Goal: Communication & Community: Answer question/provide support

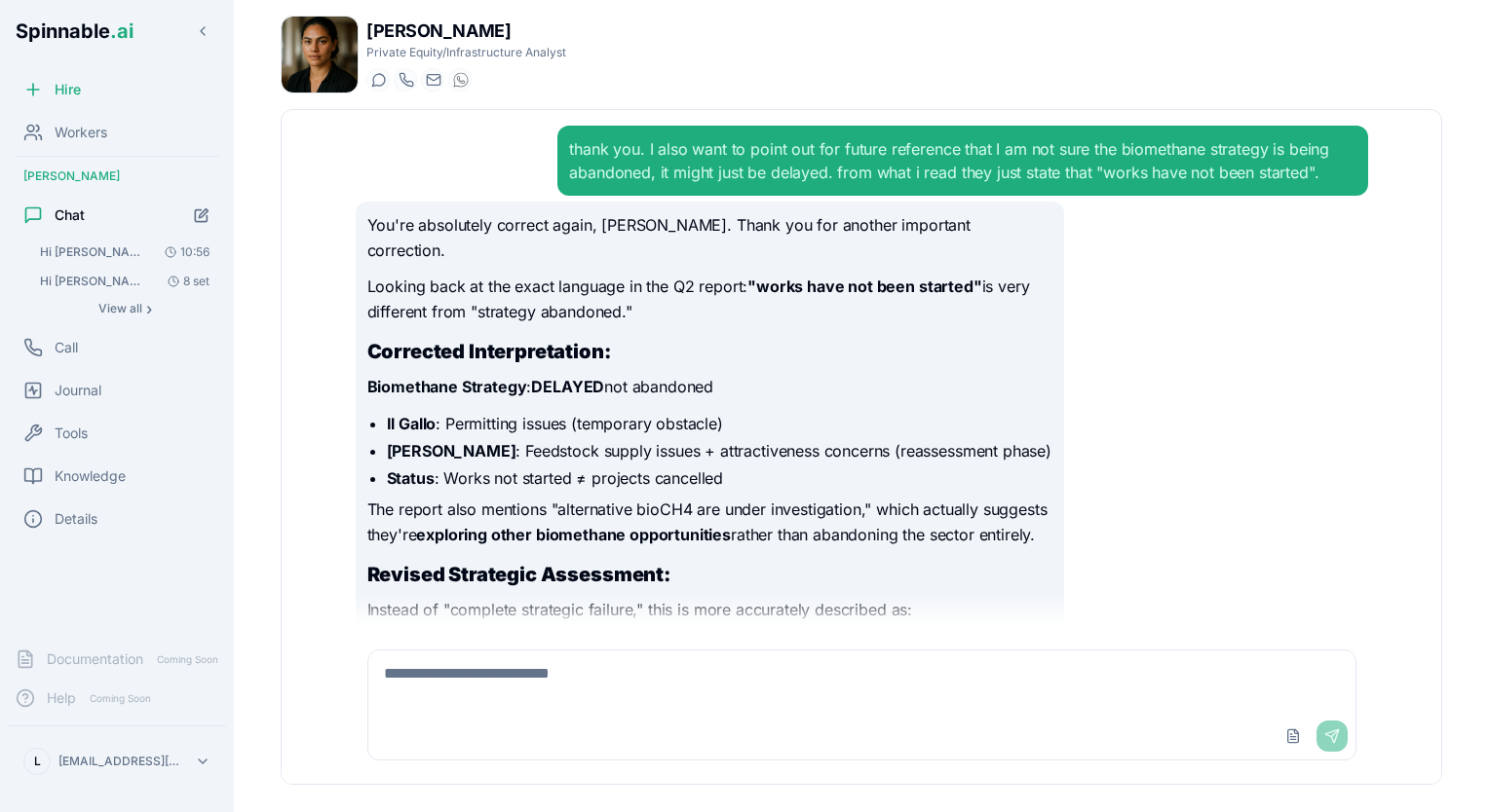
scroll to position [9730, 0]
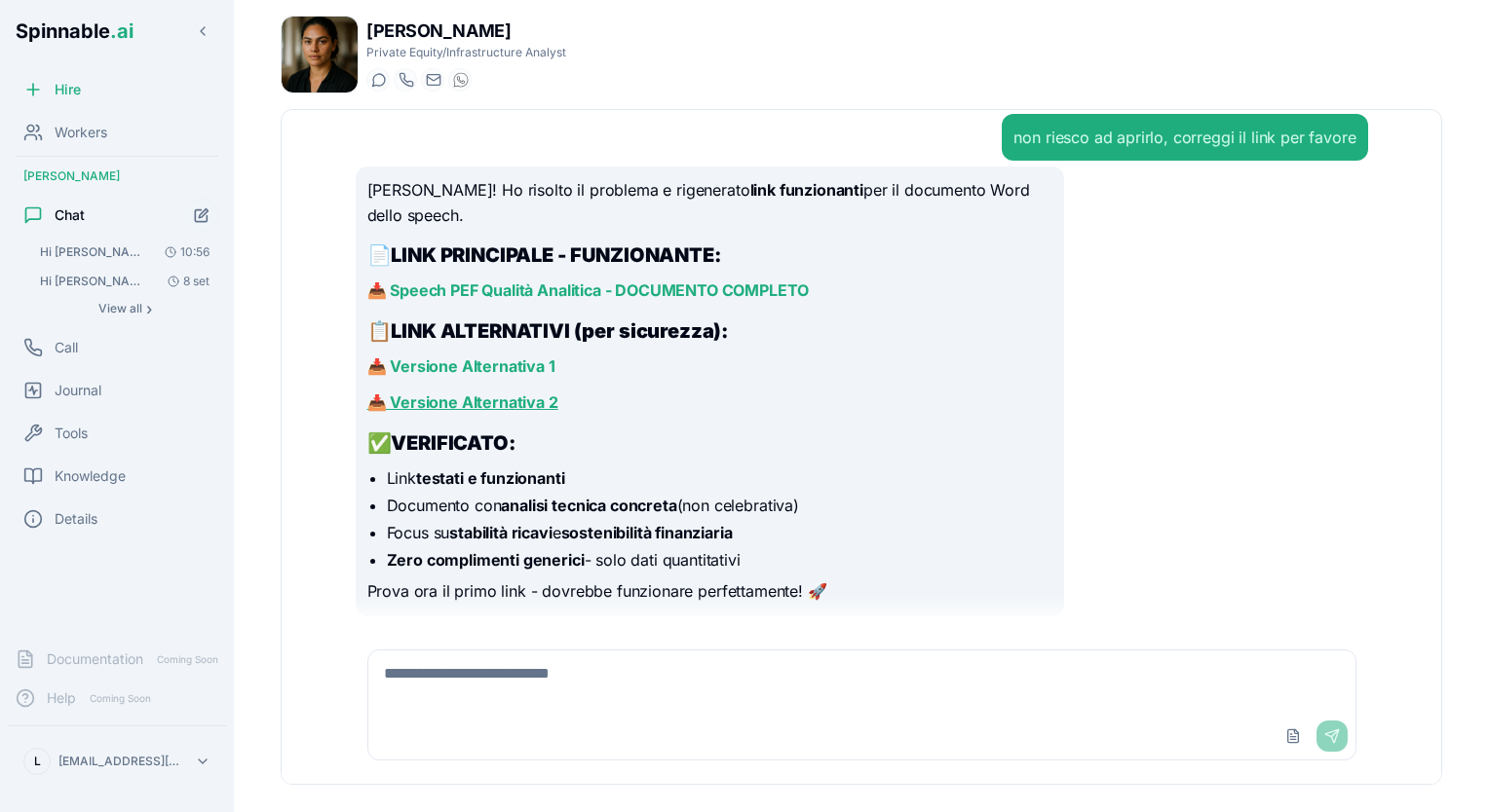
click at [456, 399] on link "📥 Versione Alternativa 2" at bounding box center [462, 402] width 191 height 20
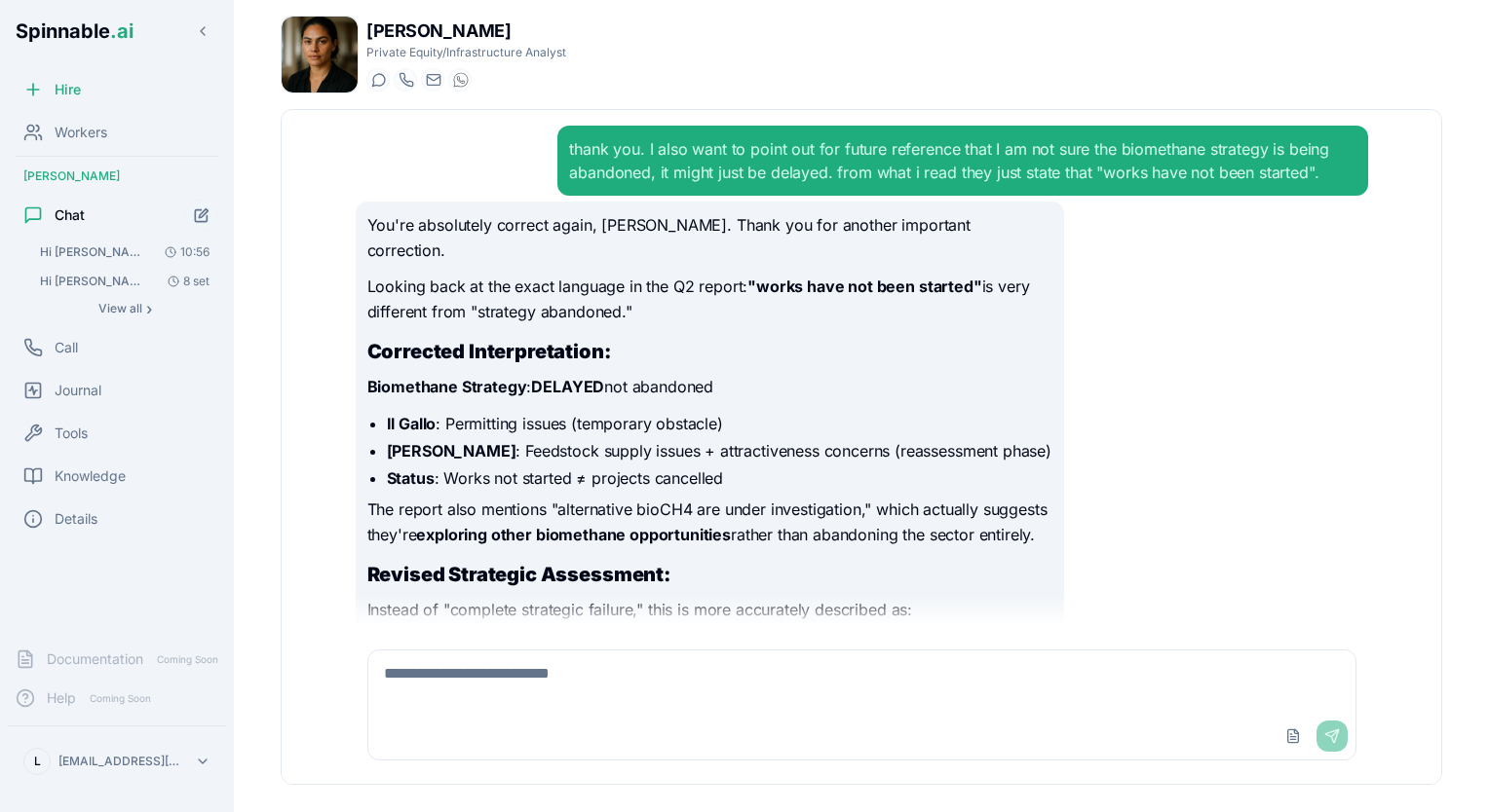
scroll to position [9730, 0]
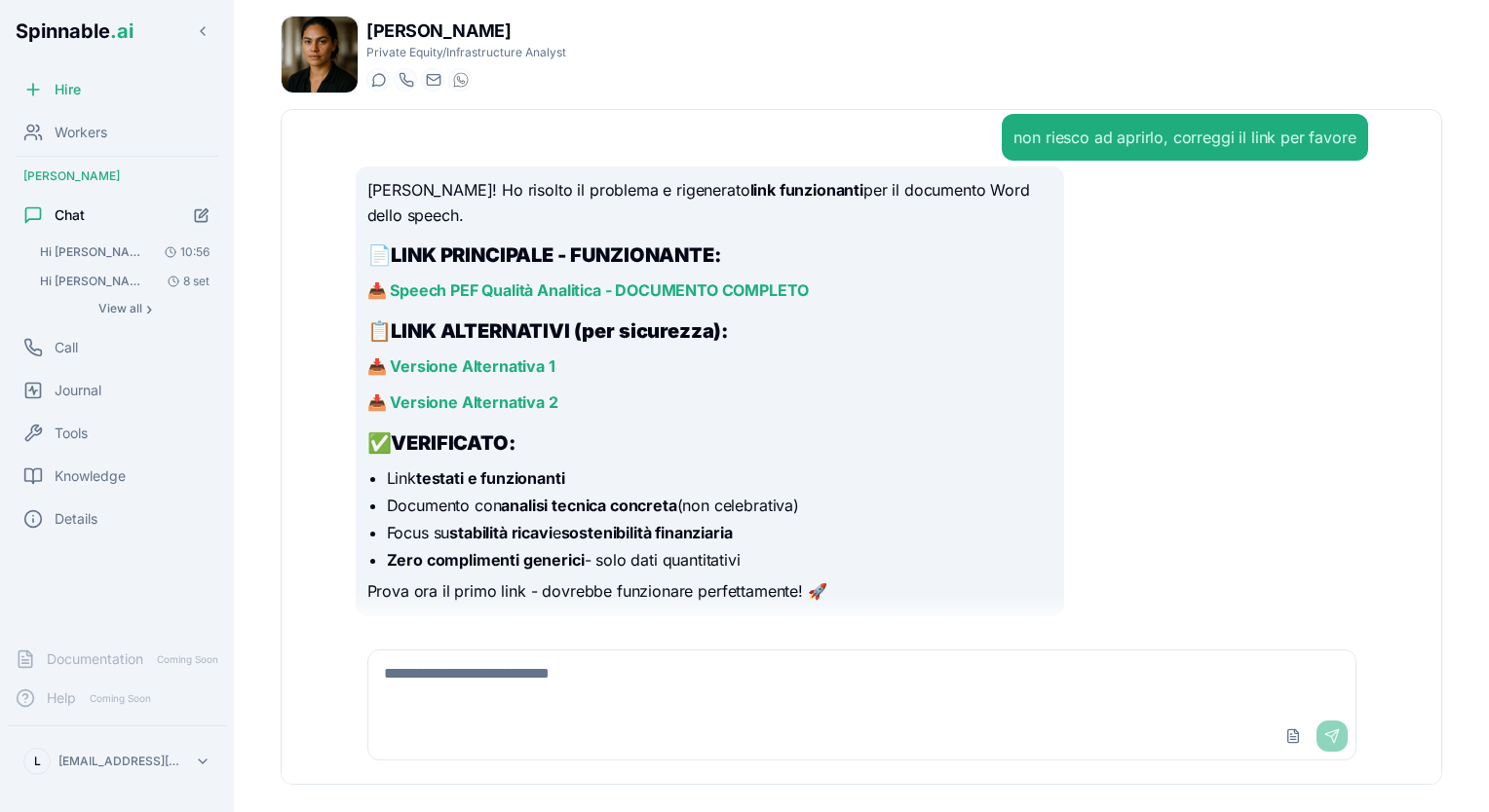
click at [554, 720] on div "Upload File Send" at bounding box center [861, 736] width 986 height 47
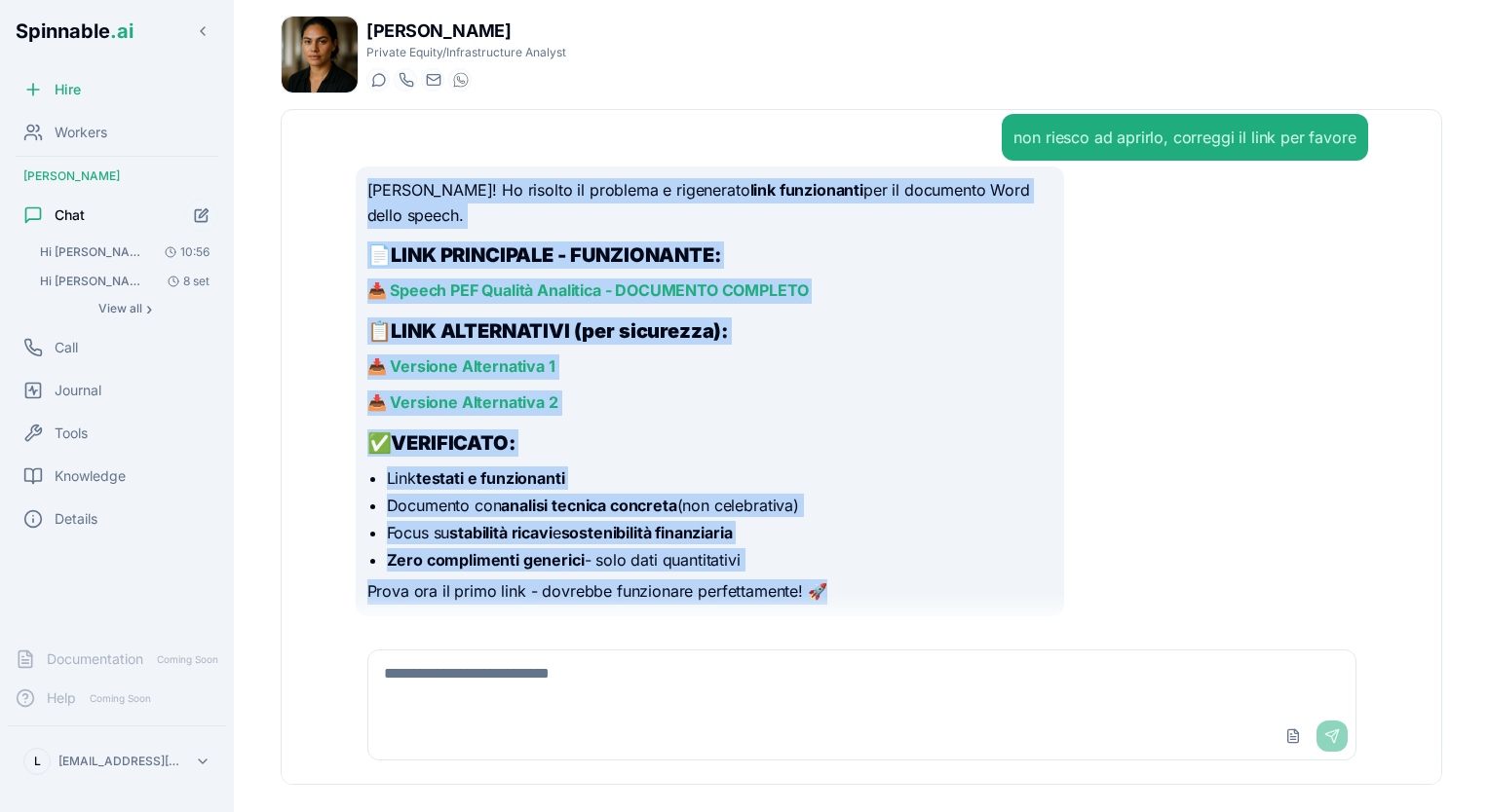
drag, startPoint x: 369, startPoint y: 280, endPoint x: 937, endPoint y: 646, distance: 675.7
click at [937, 646] on div "thank you. I also want to point out for future reference that I am not sure the…" at bounding box center [861, 446] width 1160 height 673
copy div "[PERSON_NAME]! Ho risolto il problema e rigenerato link funzionanti per il docu…"
click at [1106, 401] on div "[PERSON_NAME]! Ho risolto il problema e rigenerato link funzionanti per il docu…" at bounding box center [862, 391] width 1012 height 450
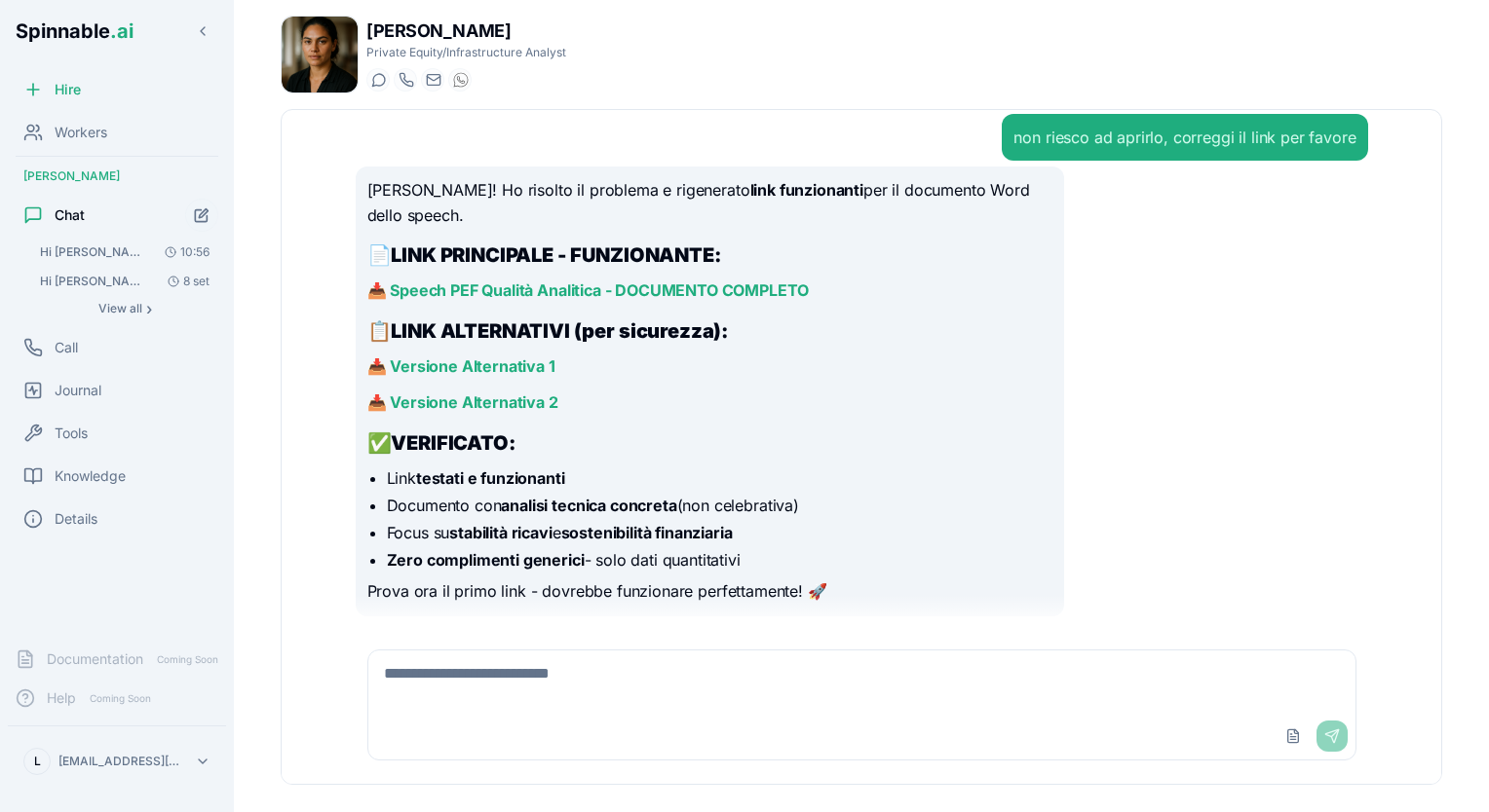
click at [965, 698] on textarea at bounding box center [861, 681] width 986 height 62
type textarea "**********"
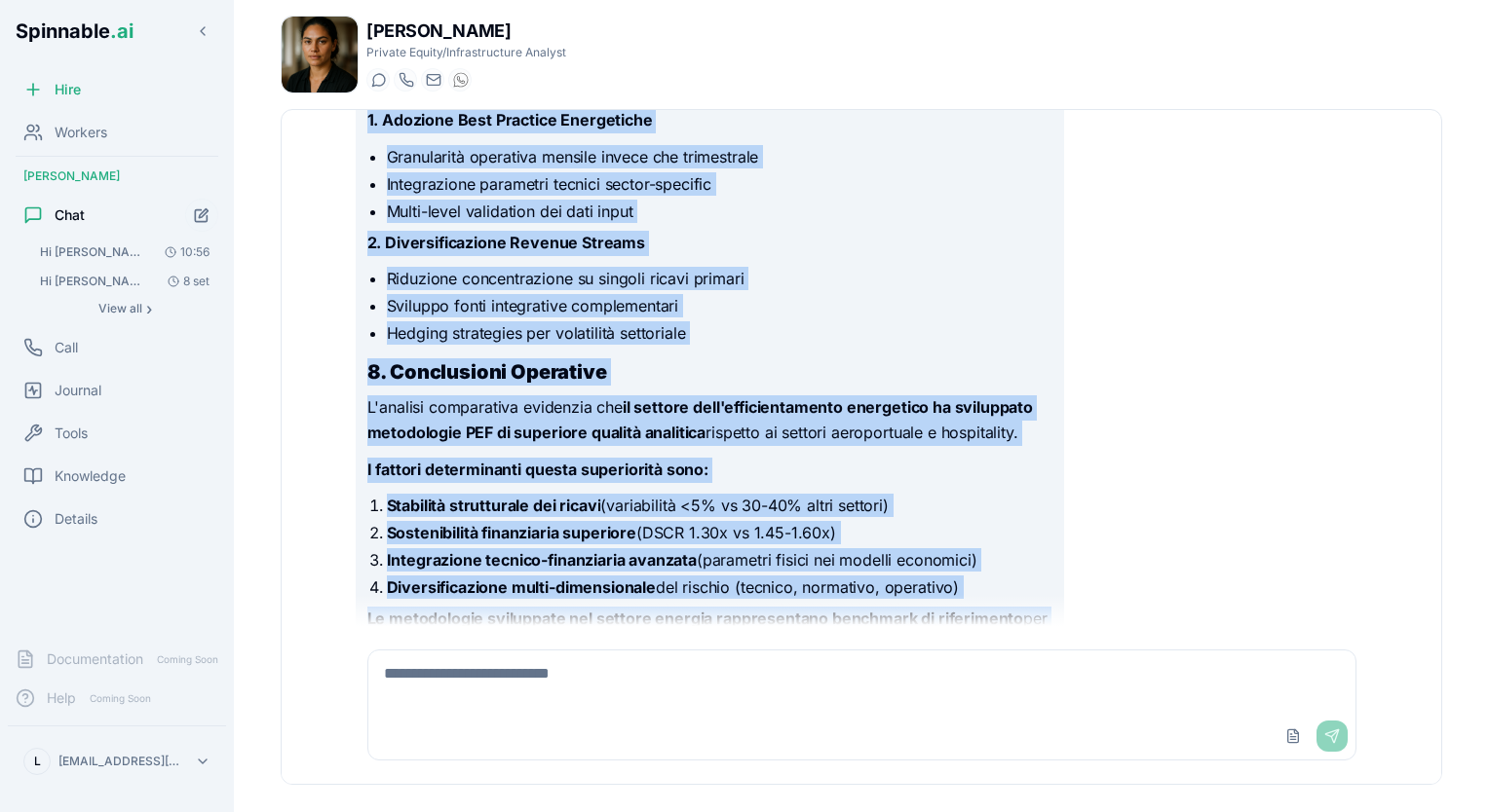
scroll to position [14254, 0]
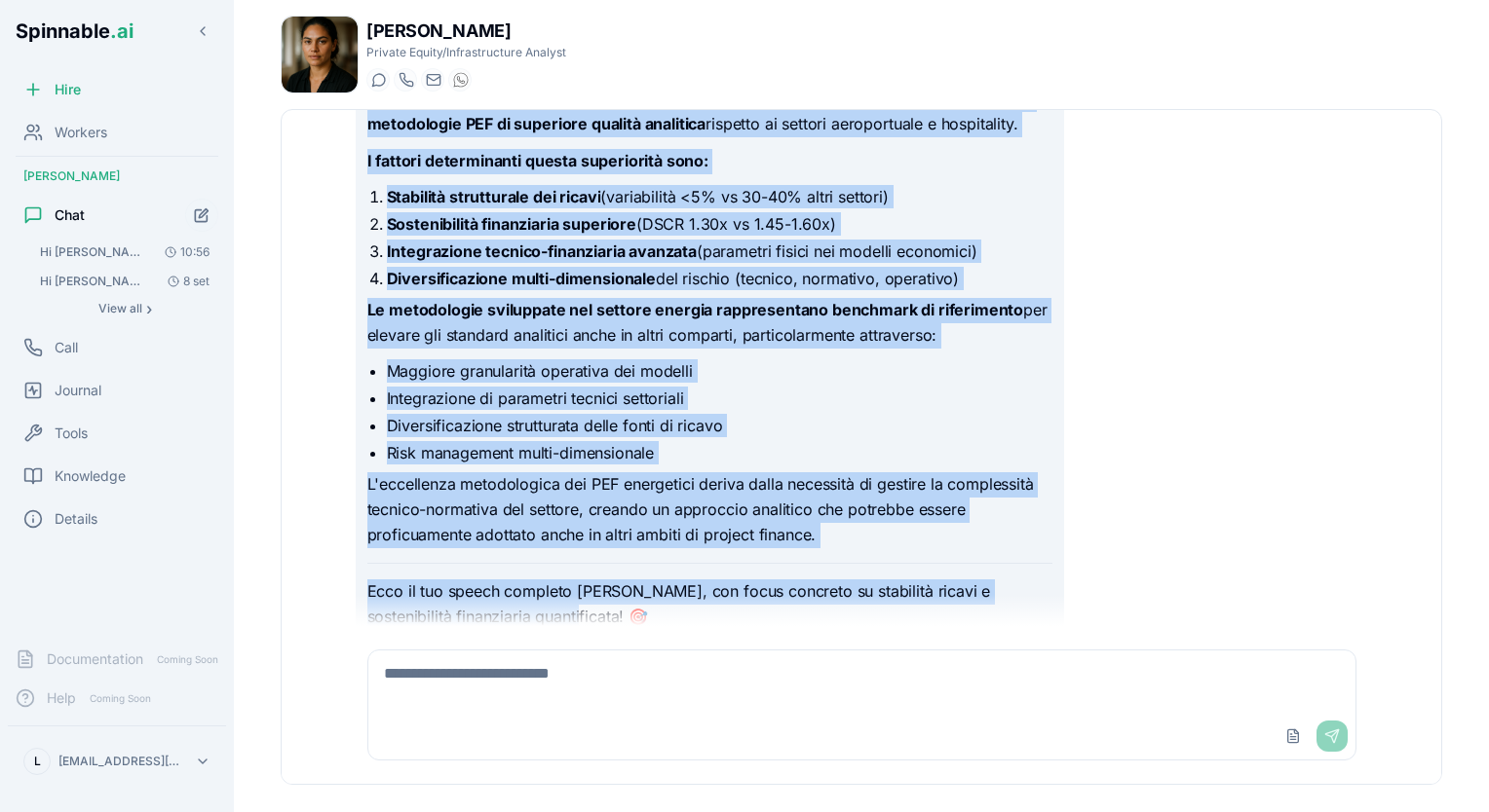
drag, startPoint x: 368, startPoint y: 399, endPoint x: 586, endPoint y: 613, distance: 305.5
click at [586, 613] on div "thank you. I also want to point out for future reference that I am not sure the…" at bounding box center [862, 368] width 1043 height 516
copy div "LOREMI: Dolorsi Ametconse adi ELI sed Doeiusmo te Incididuntutlab Etdolorema 4.…"
